Goal: Task Accomplishment & Management: Use online tool/utility

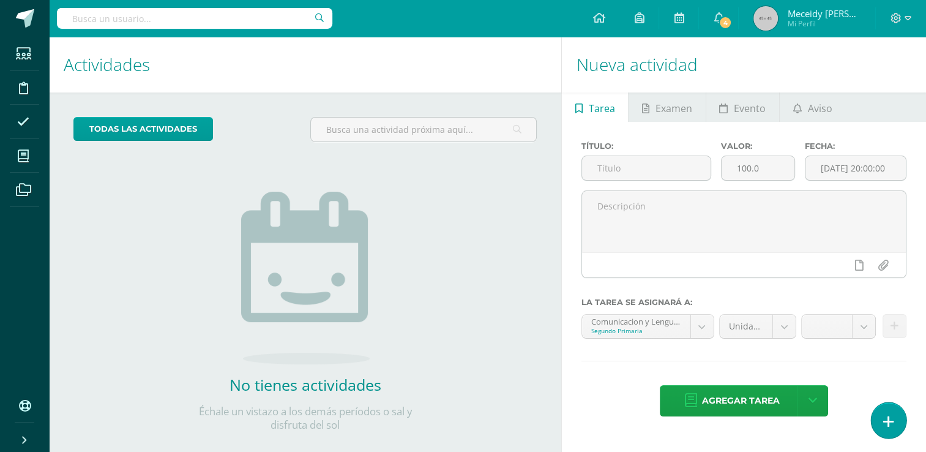
drag, startPoint x: 898, startPoint y: 427, endPoint x: 887, endPoint y: 422, distance: 11.5
click at [896, 426] on link at bounding box center [888, 419] width 35 height 35
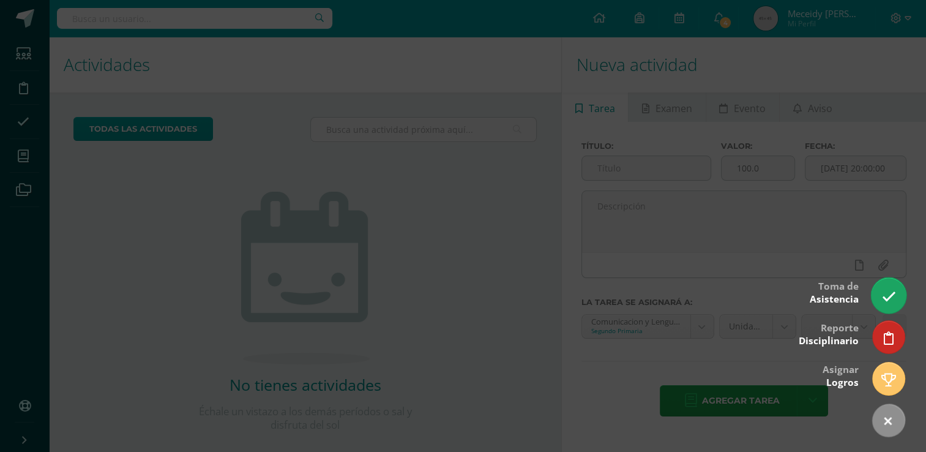
click at [893, 307] on link at bounding box center [888, 294] width 35 height 35
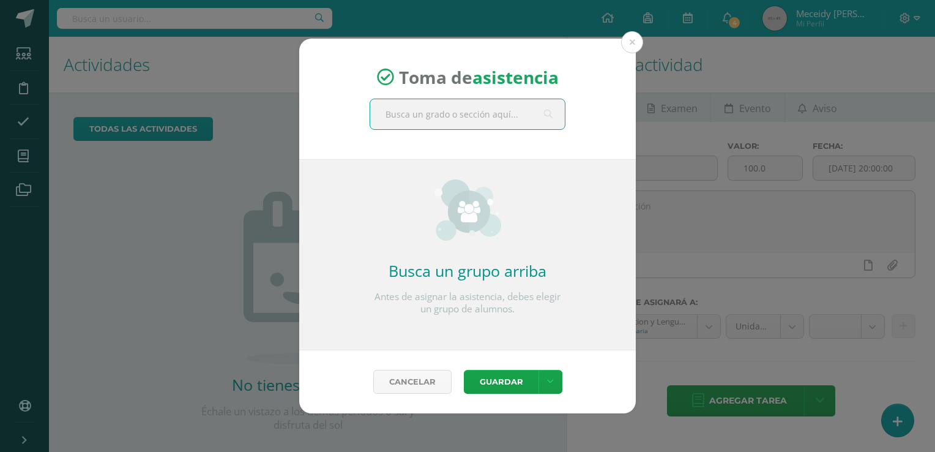
click at [472, 121] on input "text" at bounding box center [467, 114] width 195 height 30
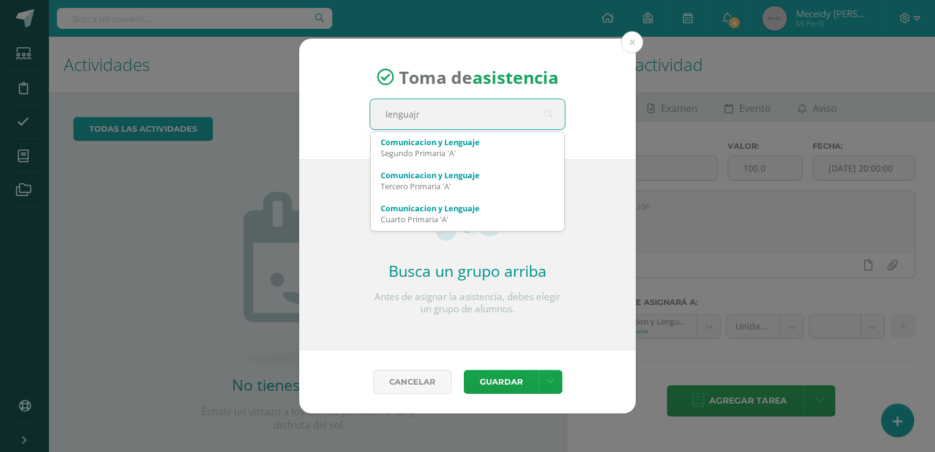
type input "lenguaj"
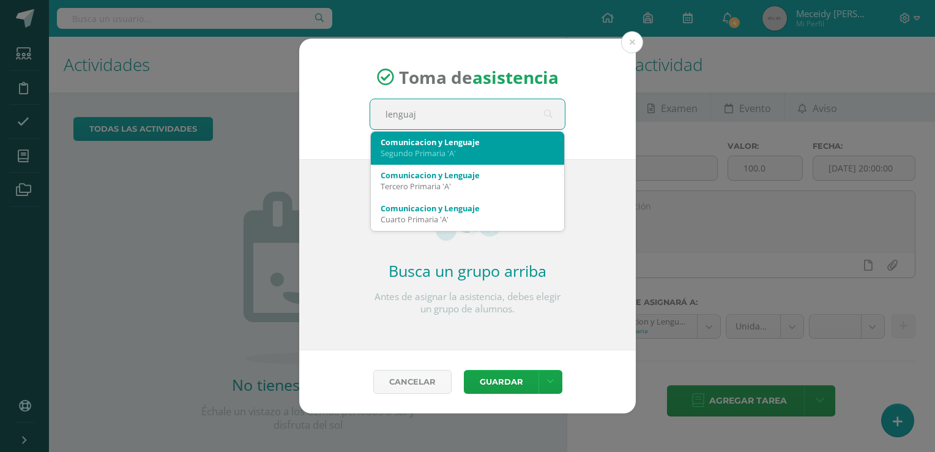
click at [463, 147] on div "Segundo Primaria 'A'" at bounding box center [468, 152] width 174 height 11
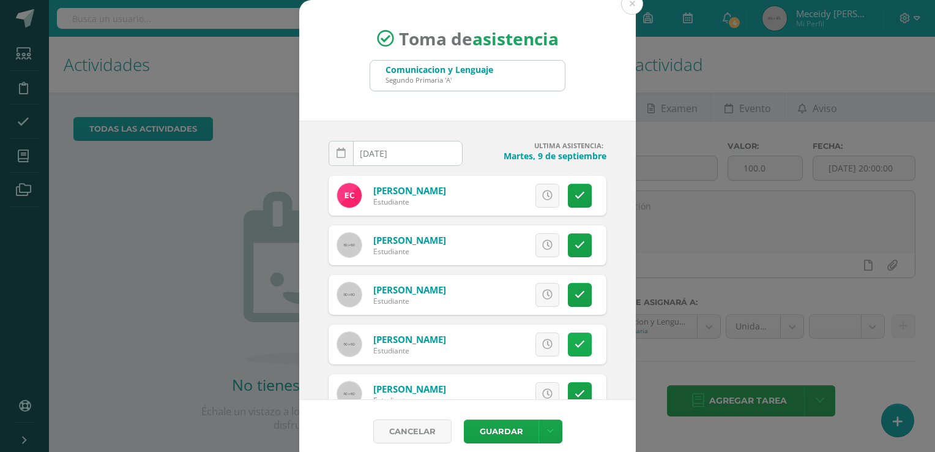
click at [575, 347] on icon at bounding box center [580, 344] width 10 height 10
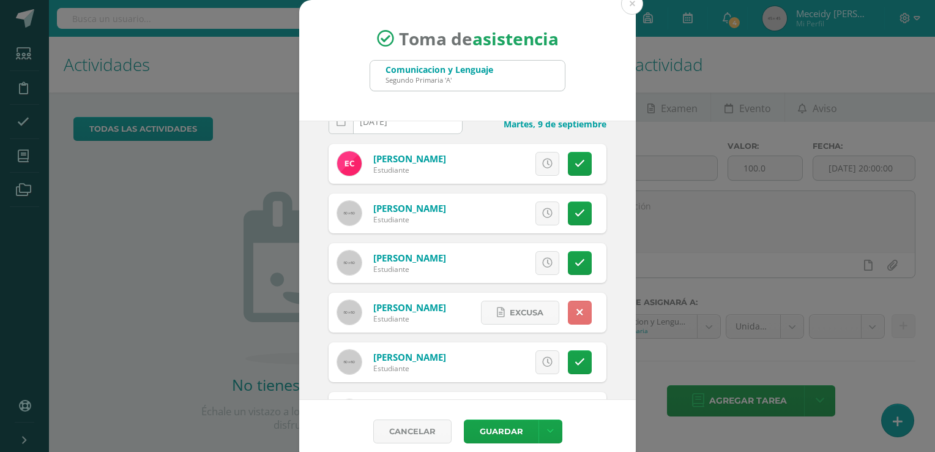
scroll to position [61, 0]
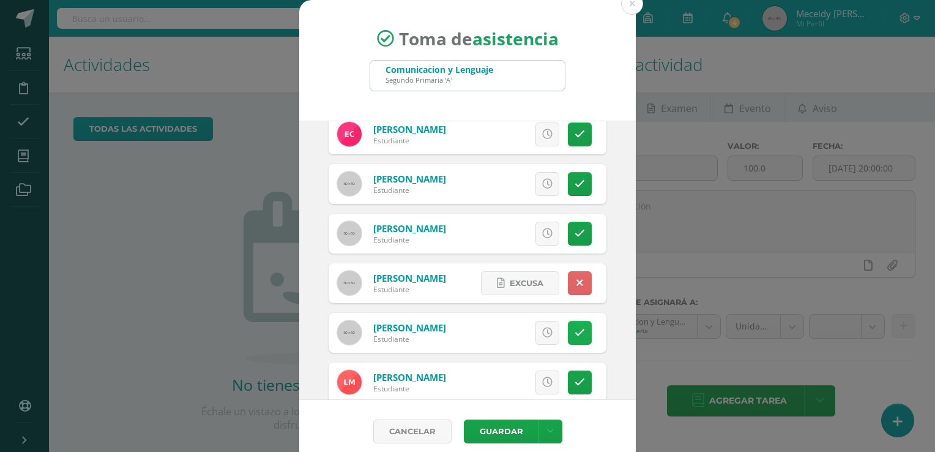
click at [575, 329] on icon at bounding box center [580, 332] width 10 height 10
click at [517, 434] on button "Guardar" at bounding box center [501, 431] width 75 height 24
